Goal: Check status: Check status

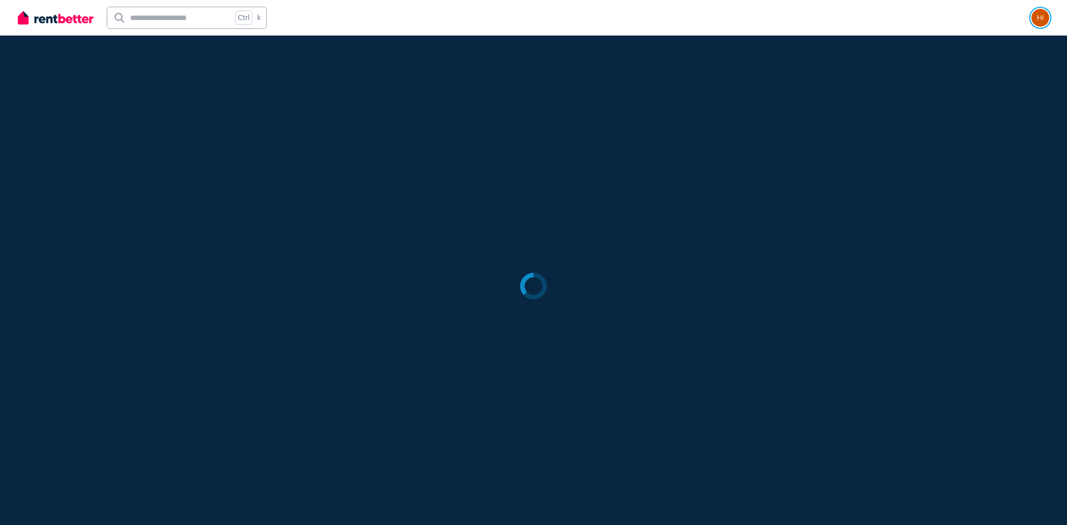
click at [1045, 13] on img "button" at bounding box center [1041, 18] width 18 height 18
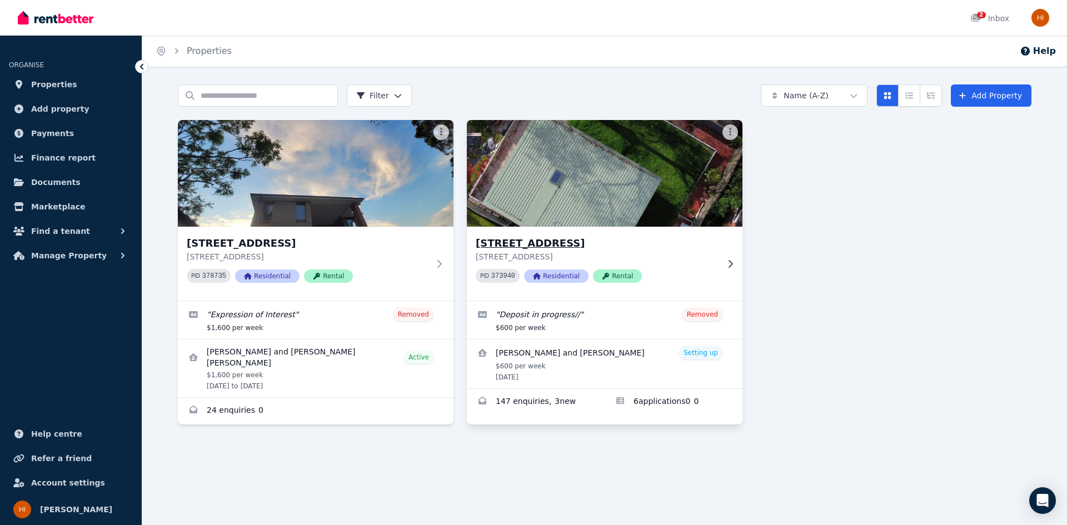
click at [683, 238] on h3 "[STREET_ADDRESS]" at bounding box center [597, 244] width 242 height 16
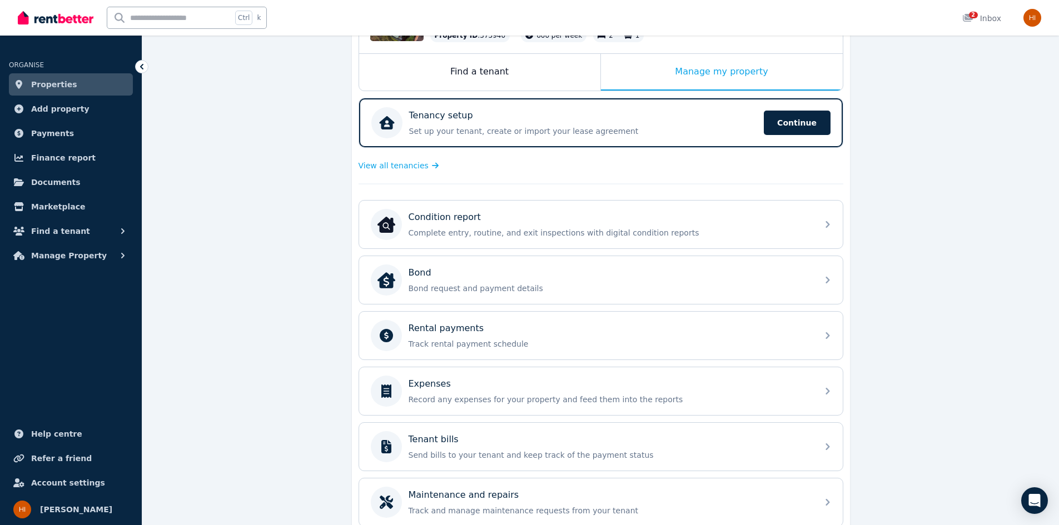
scroll to position [167, 0]
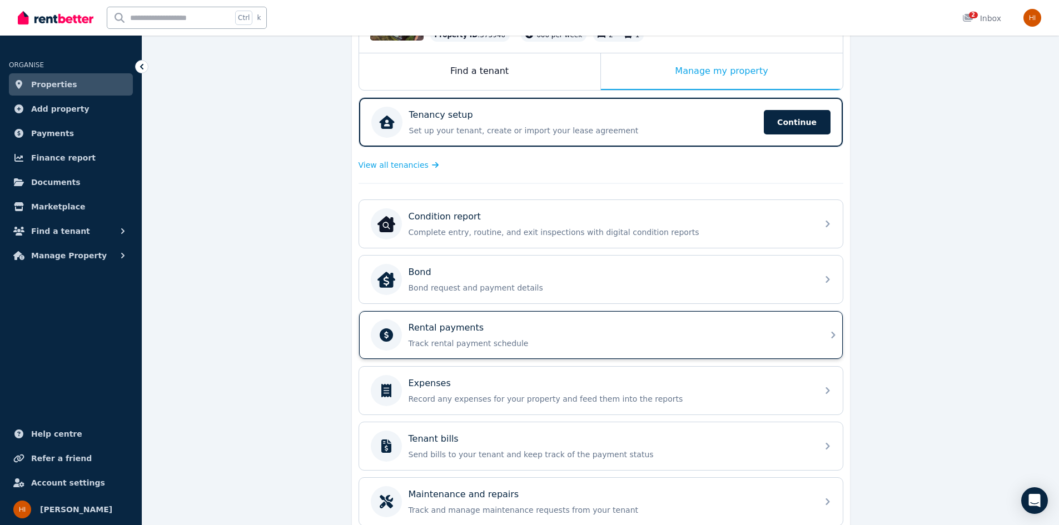
click at [609, 337] on div "Rental payments Track rental payment schedule" at bounding box center [610, 335] width 402 height 28
